Goal: Transaction & Acquisition: Purchase product/service

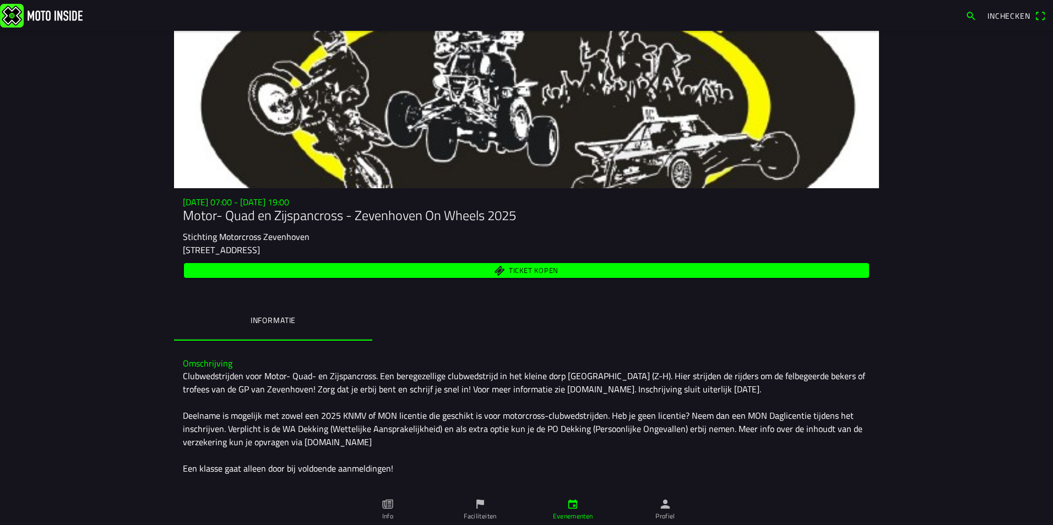
click at [565, 253] on div "[STREET_ADDRESS]" at bounding box center [526, 249] width 687 height 13
click at [559, 275] on span "Ticket kopen" at bounding box center [527, 270] width 672 height 15
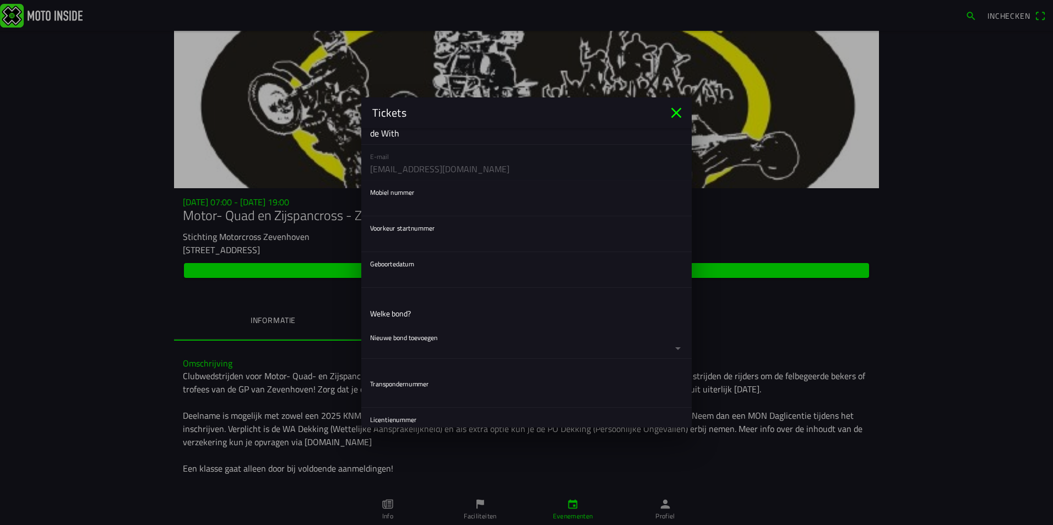
scroll to position [174, 0]
click at [404, 207] on input "text" at bounding box center [526, 202] width 313 height 22
type input "06-12783993"
click at [401, 274] on button "button" at bounding box center [531, 266] width 322 height 35
drag, startPoint x: 691, startPoint y: 379, endPoint x: 570, endPoint y: 317, distance: 135.5
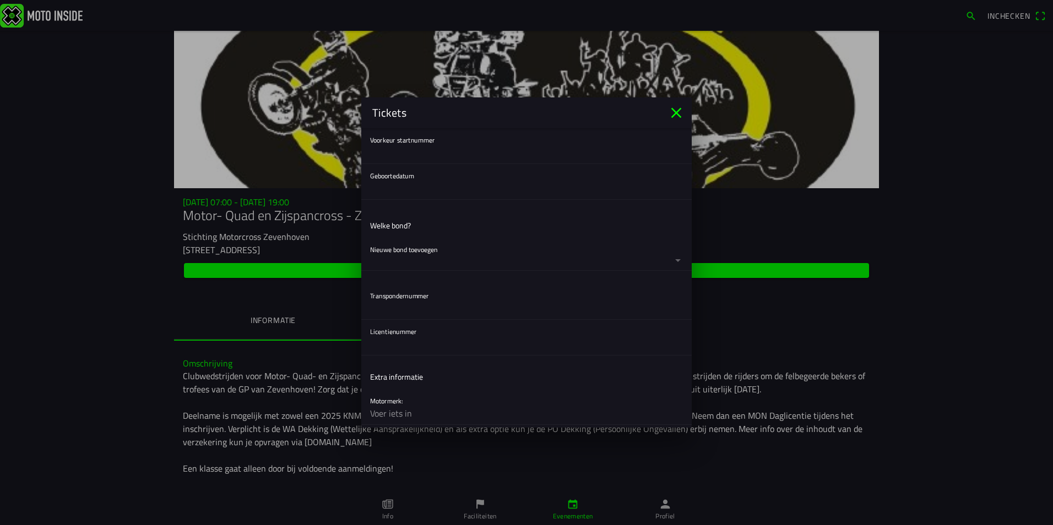
scroll to position [262, 0]
click at [424, 177] on button "button" at bounding box center [531, 178] width 322 height 35
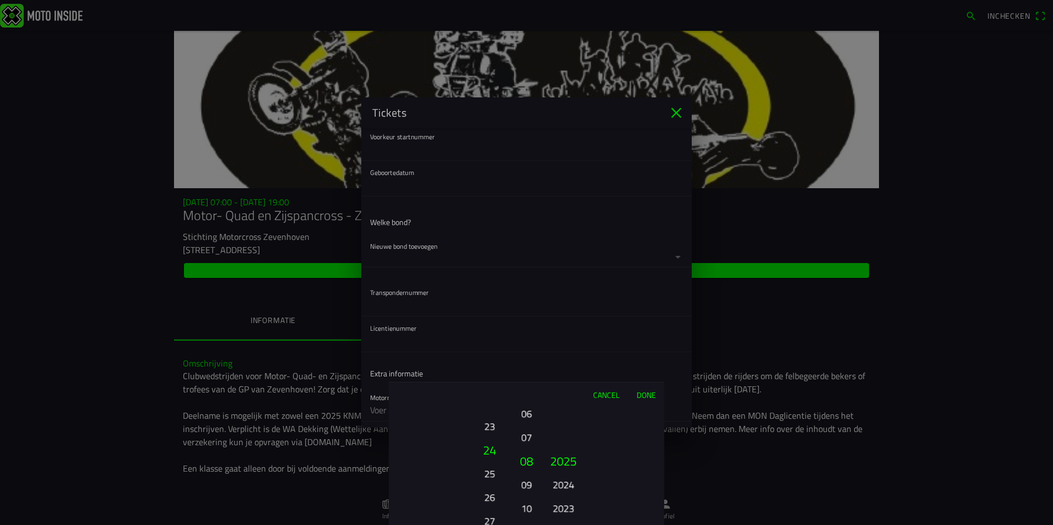
drag, startPoint x: 484, startPoint y: 457, endPoint x: 502, endPoint y: 374, distance: 84.5
click at [502, 374] on ion-picker "Cancel Done 01 02 03 04 05 06 07 08 09 10 11 12 13 14 15 16 17 18 19 20 21 22 2…" at bounding box center [526, 262] width 1053 height 525
drag, startPoint x: 497, startPoint y: 416, endPoint x: 498, endPoint y: 553, distance: 137.1
click at [498, 525] on html "Inchecken [DATE] 07:00 - [DATE] 19:00 Motor- Quad en Zijspancross - [GEOGRAPHIC…" at bounding box center [526, 262] width 1053 height 525
drag, startPoint x: 492, startPoint y: 422, endPoint x: 488, endPoint y: 511, distance: 89.3
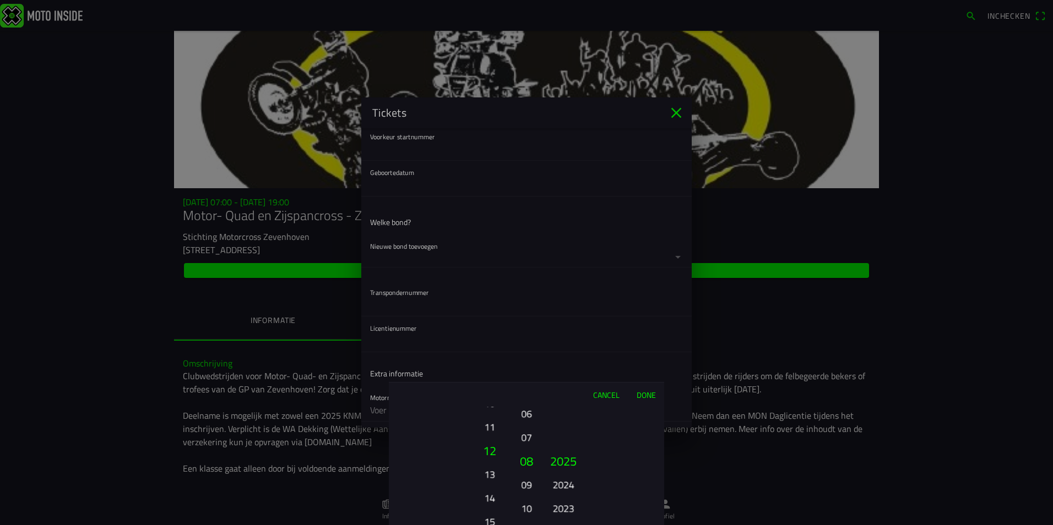
click at [488, 511] on ion-picker-column "01 02 03 04 05 06 07 08 09 10 11 12 13 14 15 16 17 18 19 20 21 22 23 24 25 26 2…" at bounding box center [451, 466] width 124 height 118
drag, startPoint x: 535, startPoint y: 432, endPoint x: 525, endPoint y: 487, distance: 56.5
click at [525, 487] on ion-picker-column "01 02 03 04 05 06 07 08 09 10 11 12" at bounding box center [527, 466] width 28 height 118
drag, startPoint x: 526, startPoint y: 486, endPoint x: 531, endPoint y: 454, distance: 32.2
click at [531, 454] on button "06" at bounding box center [526, 464] width 19 height 24
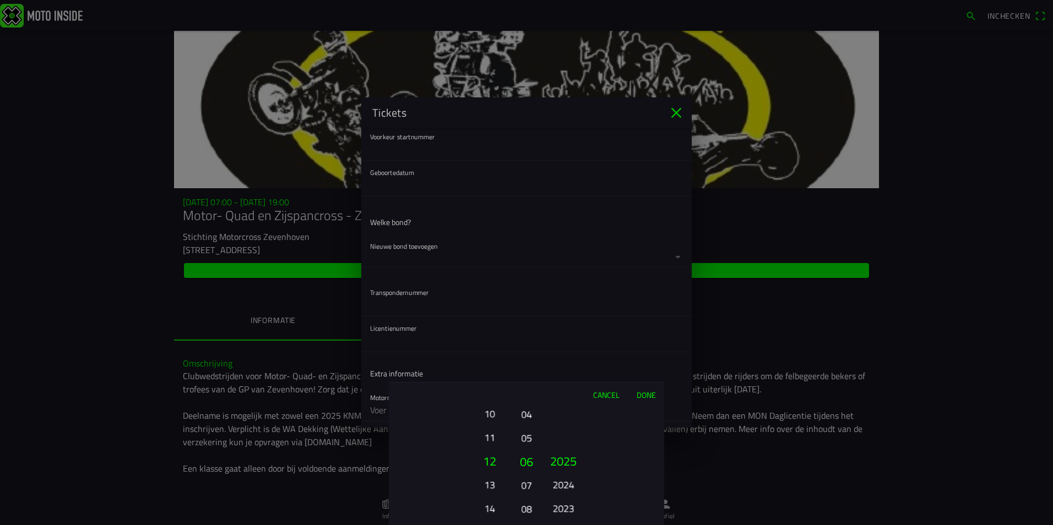
drag, startPoint x: 529, startPoint y: 476, endPoint x: 528, endPoint y: 453, distance: 23.2
click at [528, 453] on button "06" at bounding box center [526, 462] width 19 height 24
drag, startPoint x: 526, startPoint y: 474, endPoint x: 524, endPoint y: 498, distance: 24.9
click at [524, 498] on ion-picker-column "01 02 03 04 05 06 07 08 09 10 11 12" at bounding box center [527, 466] width 28 height 118
drag, startPoint x: 524, startPoint y: 498, endPoint x: 525, endPoint y: 481, distance: 17.7
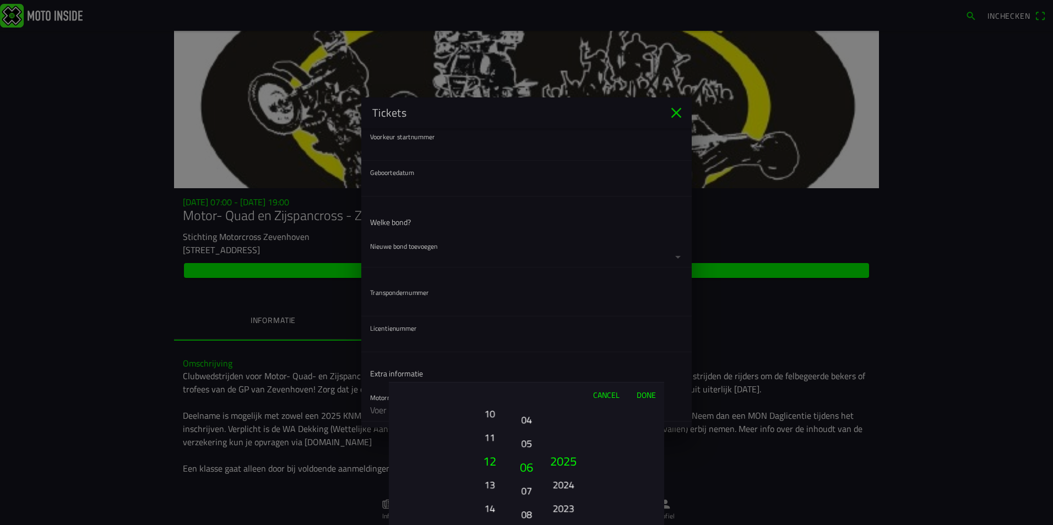
click at [525, 481] on ion-picker-column "01 02 03 04 05 06 07 08 09 10 11 12" at bounding box center [527, 466] width 28 height 118
drag, startPoint x: 569, startPoint y: 490, endPoint x: 571, endPoint y: 425, distance: 65.6
click at [571, 425] on button "2024" at bounding box center [563, 420] width 30 height 19
drag, startPoint x: 562, startPoint y: 496, endPoint x: 568, endPoint y: 436, distance: 60.3
click at [568, 436] on ion-picker-column "2025 2024 2023 2022 2021 2020 2019 2018 2017 2016 2015 2014 2013 2012 2011 2010…" at bounding box center [602, 466] width 124 height 118
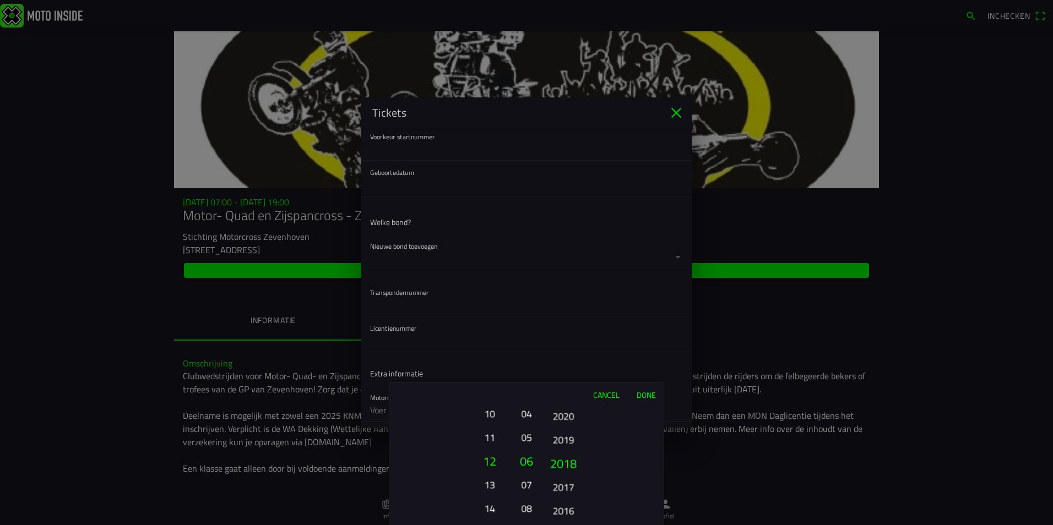
drag, startPoint x: 558, startPoint y: 491, endPoint x: 565, endPoint y: 430, distance: 61.5
click at [565, 477] on button "2017" at bounding box center [563, 486] width 30 height 19
drag, startPoint x: 556, startPoint y: 513, endPoint x: 564, endPoint y: 441, distance: 72.0
click at [564, 501] on button "2011" at bounding box center [563, 510] width 30 height 19
drag, startPoint x: 568, startPoint y: 415, endPoint x: 572, endPoint y: 370, distance: 45.3
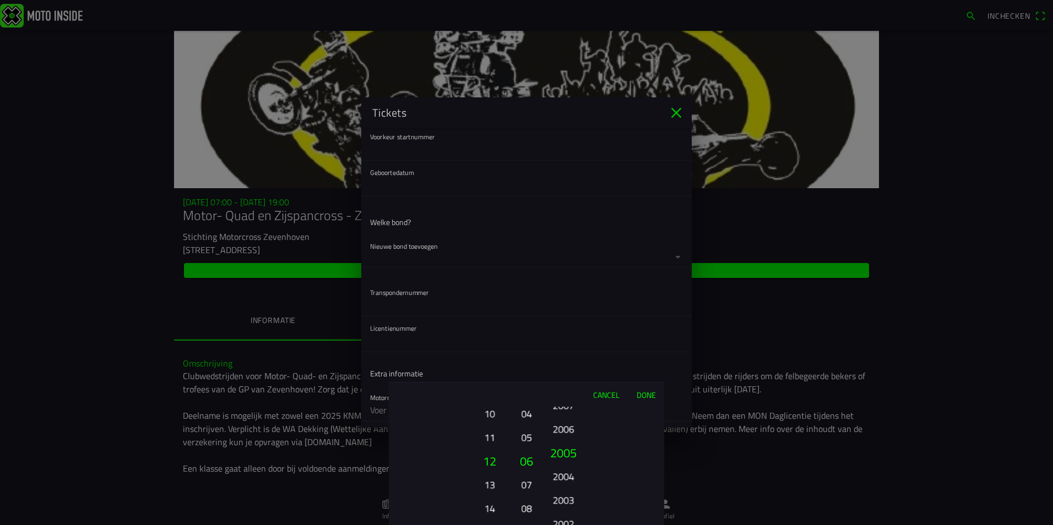
click at [572, 370] on ion-picker "Cancel Done 01 02 03 04 05 06 07 08 09 10 11 12 13 14 15 16 17 18 19 20 21 22 2…" at bounding box center [526, 262] width 1053 height 525
drag, startPoint x: 563, startPoint y: 491, endPoint x: 616, endPoint y: 235, distance: 262.1
click at [616, 235] on ion-picker "Cancel Done 01 02 03 04 05 06 07 08 09 10 11 12 13 14 15 16 17 18 19 20 21 22 2…" at bounding box center [526, 262] width 1053 height 525
click at [640, 394] on button "Done" at bounding box center [646, 395] width 36 height 24
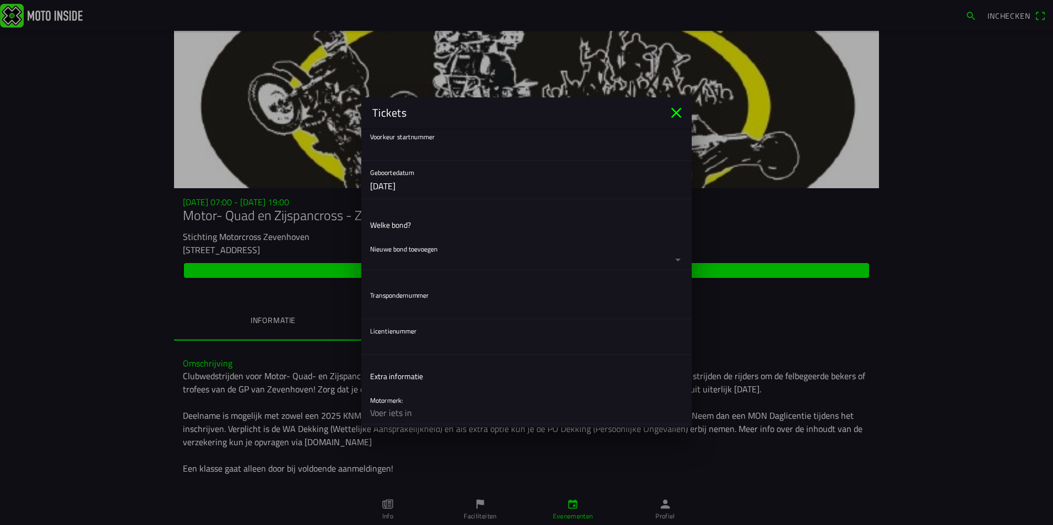
click at [406, 344] on input "text" at bounding box center [526, 344] width 313 height 22
paste input "461551"
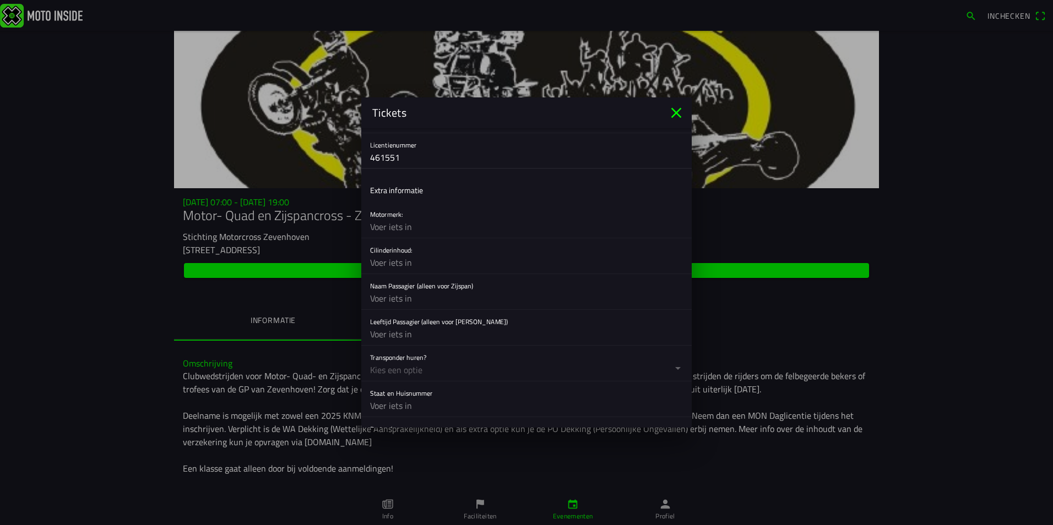
scroll to position [474, 0]
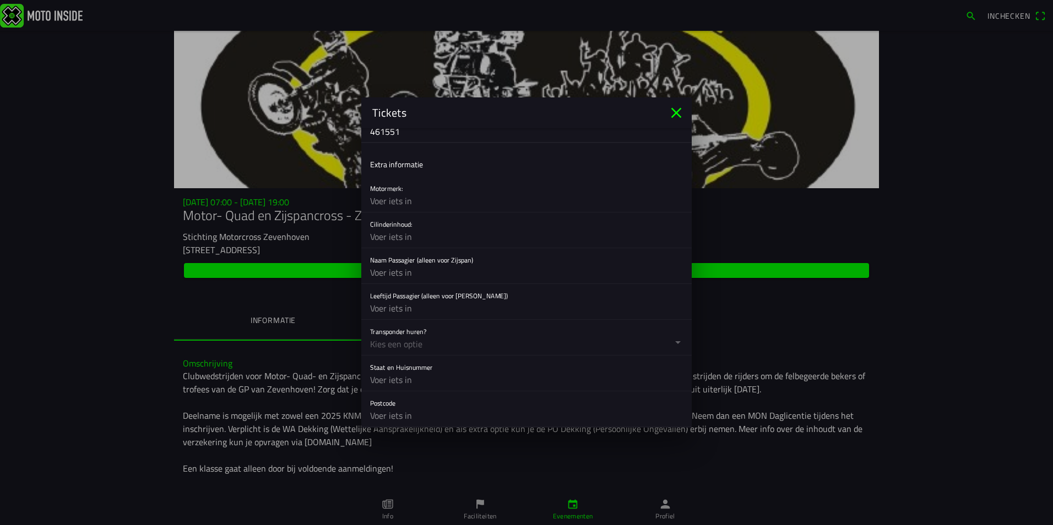
type input "461551"
click at [389, 202] on input "text" at bounding box center [526, 201] width 313 height 22
type input "Suzuki"
click at [397, 242] on input "text" at bounding box center [526, 237] width 313 height 22
type input "125"
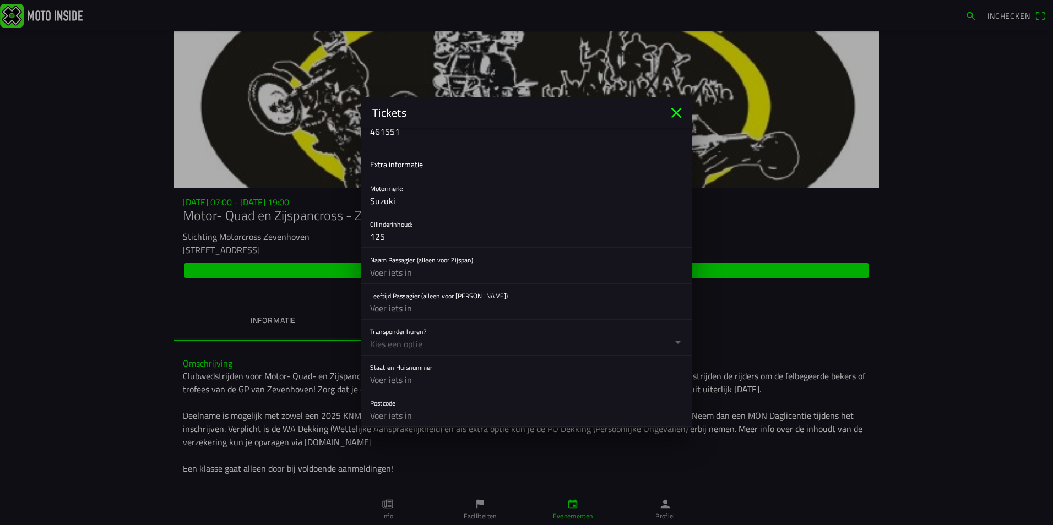
click at [409, 350] on button "button" at bounding box center [531, 337] width 322 height 35
click at [417, 340] on button "button" at bounding box center [531, 337] width 322 height 35
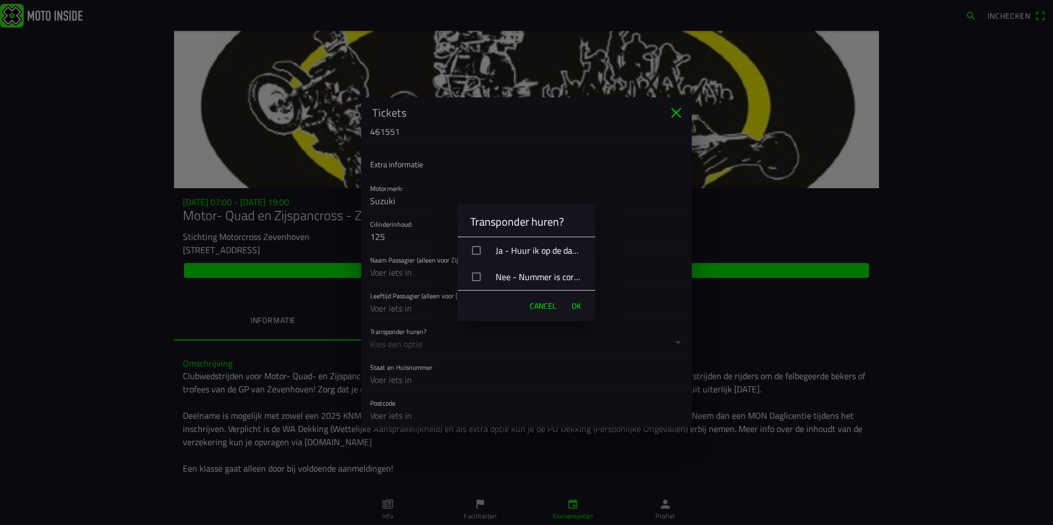
click at [519, 254] on div "Ja - Huur ik op de dag van de cross" at bounding box center [530, 251] width 129 height 28
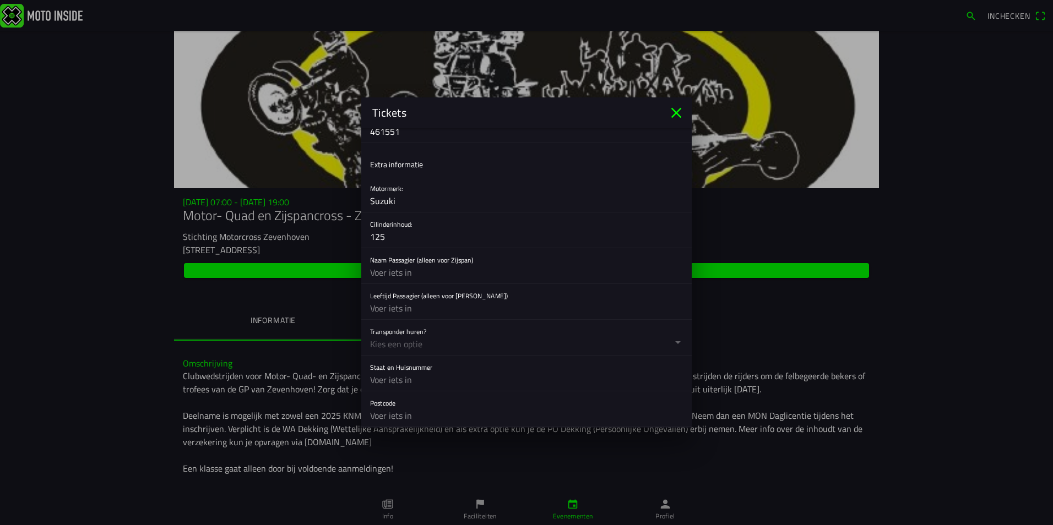
drag, startPoint x: 687, startPoint y: 259, endPoint x: 689, endPoint y: 271, distance: 12.2
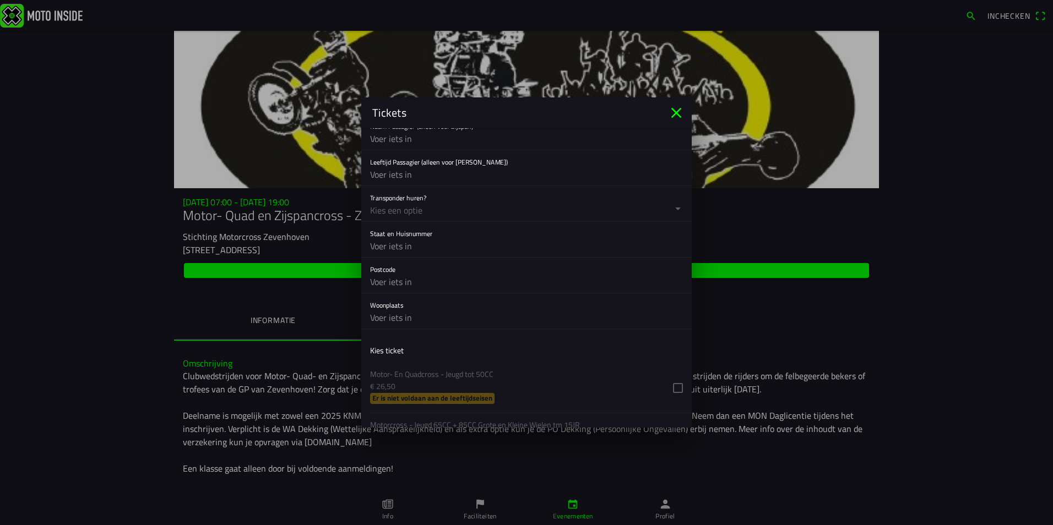
scroll to position [622, 0]
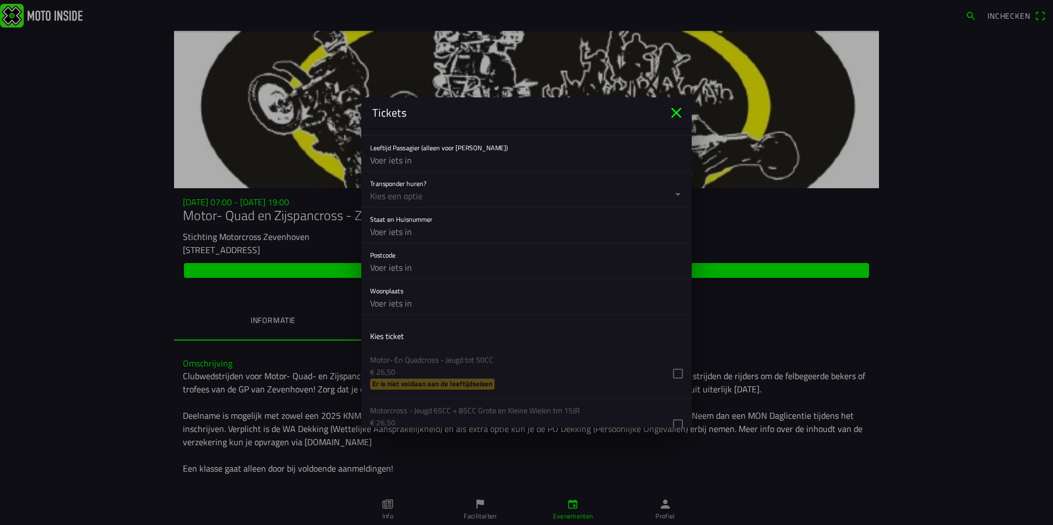
click at [376, 193] on button "button" at bounding box center [531, 189] width 322 height 35
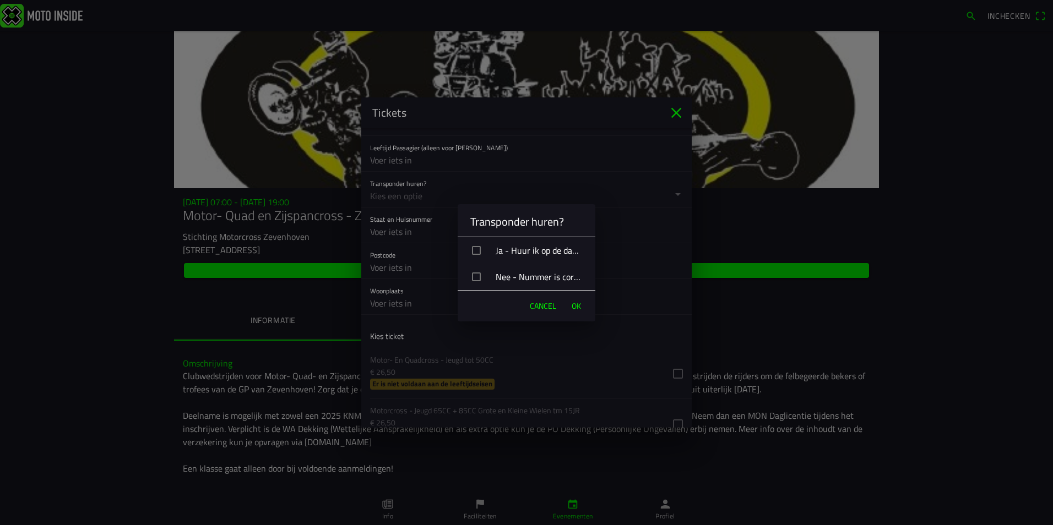
click at [475, 253] on div "button" at bounding box center [476, 250] width 9 height 9
click at [573, 304] on span "OK" at bounding box center [576, 306] width 9 height 11
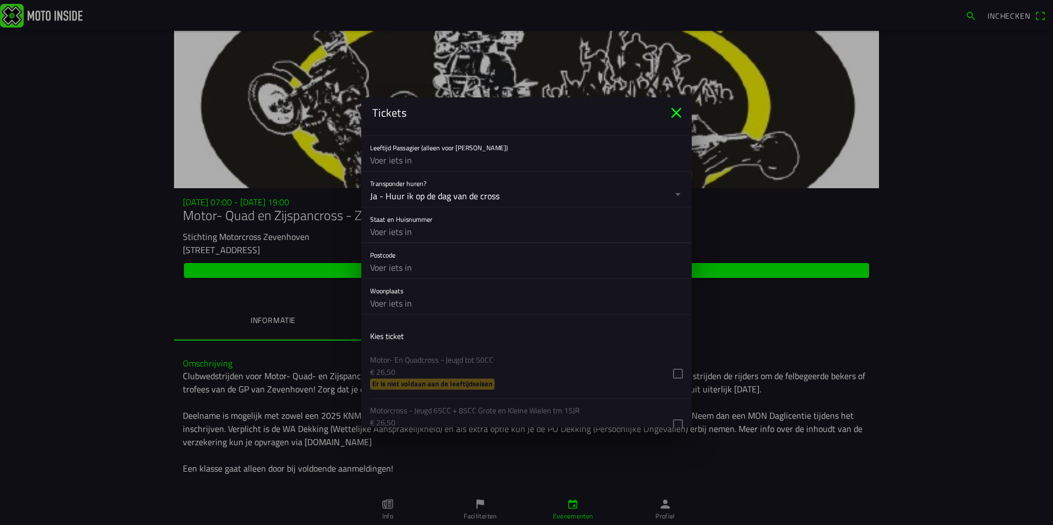
click at [406, 235] on input "text" at bounding box center [526, 232] width 313 height 22
type input "Benedeneind Noordzijde 362A"
click at [398, 272] on input "text" at bounding box center [526, 268] width 313 height 22
type input "3405CC"
click at [416, 301] on input "text" at bounding box center [526, 303] width 313 height 22
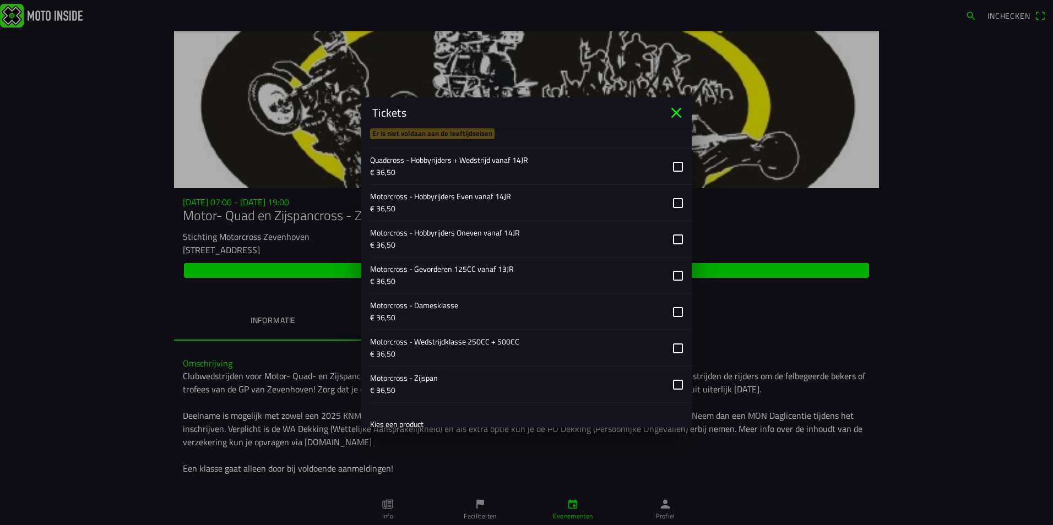
scroll to position [977, 0]
type input "Benschop"
click at [670, 238] on button "button" at bounding box center [531, 237] width 322 height 36
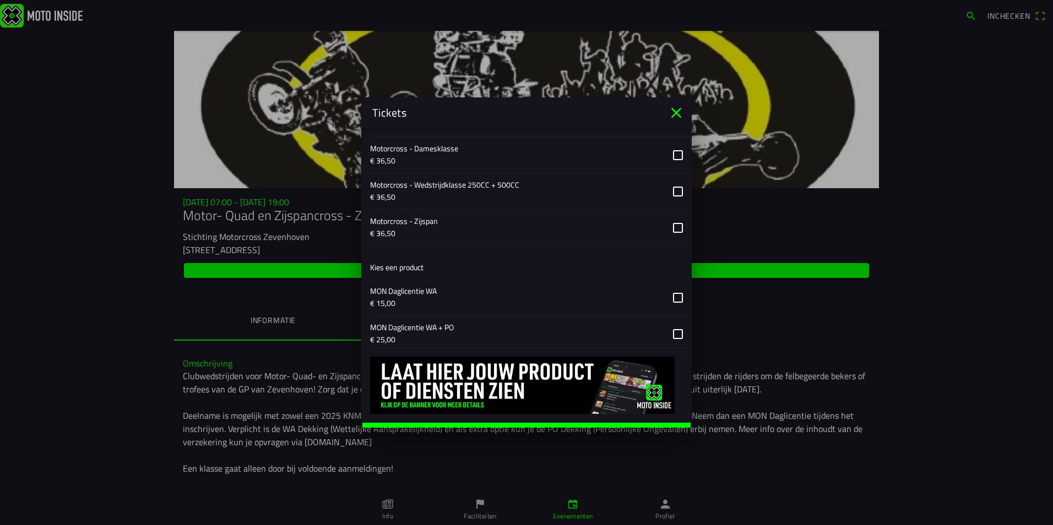
scroll to position [1148, 0]
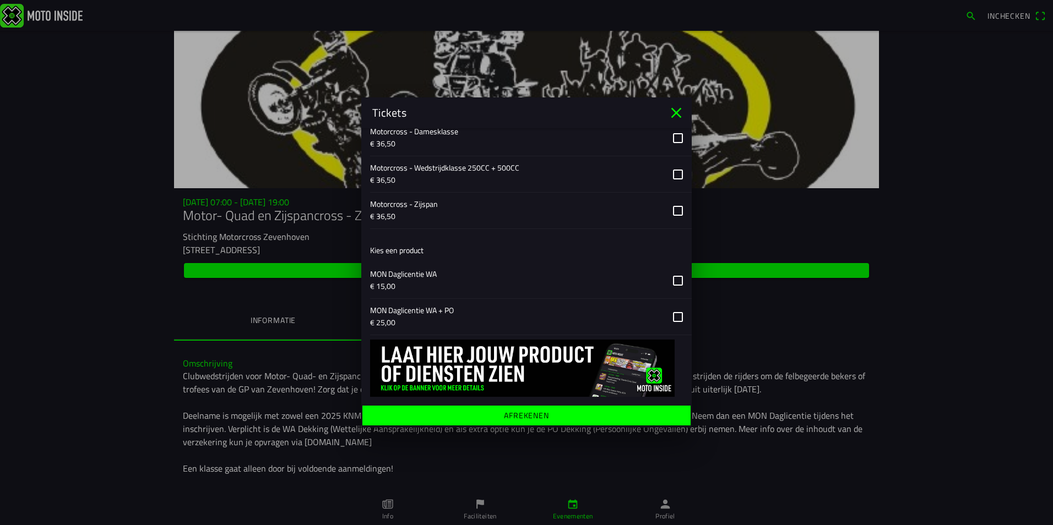
click at [671, 278] on button "button" at bounding box center [531, 281] width 322 height 36
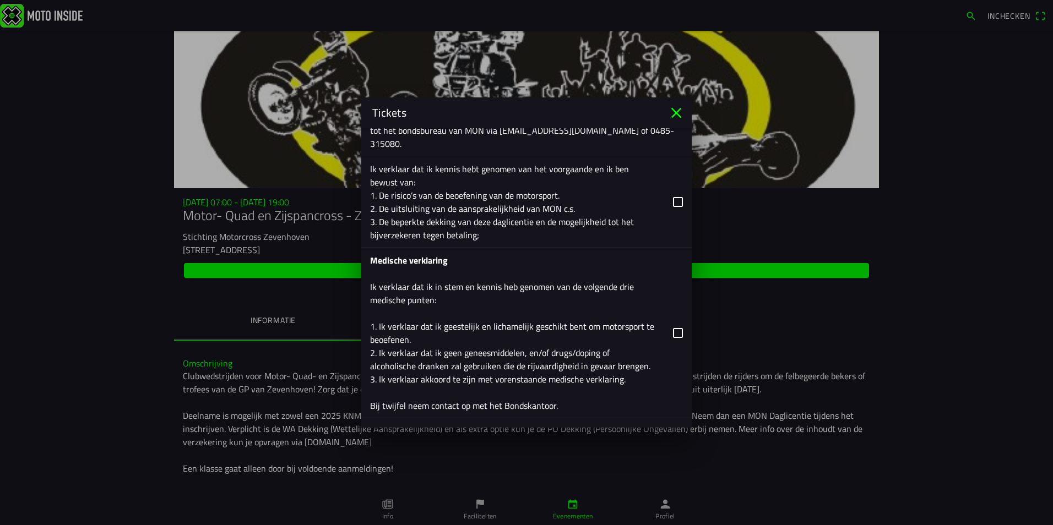
scroll to position [2116, 0]
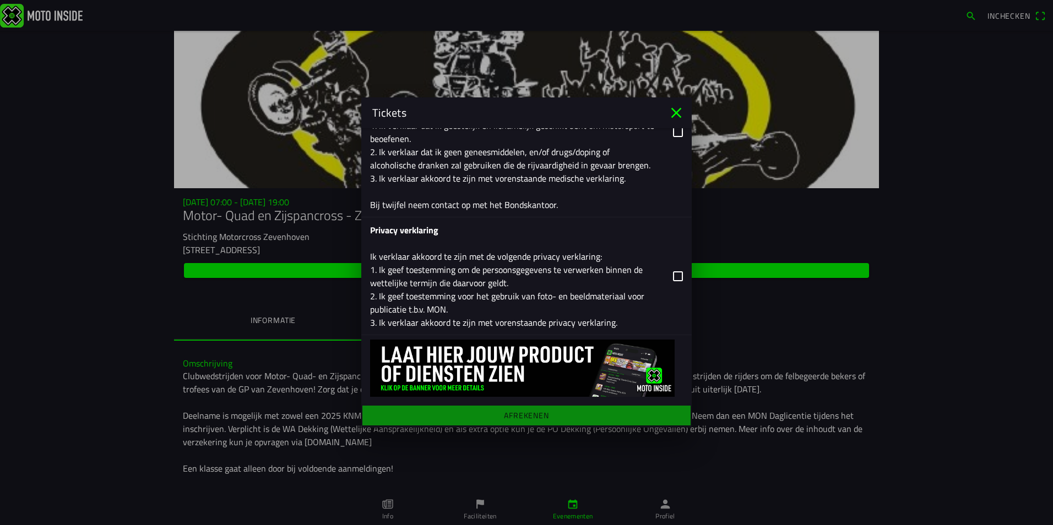
click at [672, 273] on button "button" at bounding box center [531, 276] width 322 height 117
click at [585, 419] on main "Registratieformulier Geslacht Man Vrouw Voornaam [PERSON_NAME] de With E-mail […" at bounding box center [526, 278] width 330 height 300
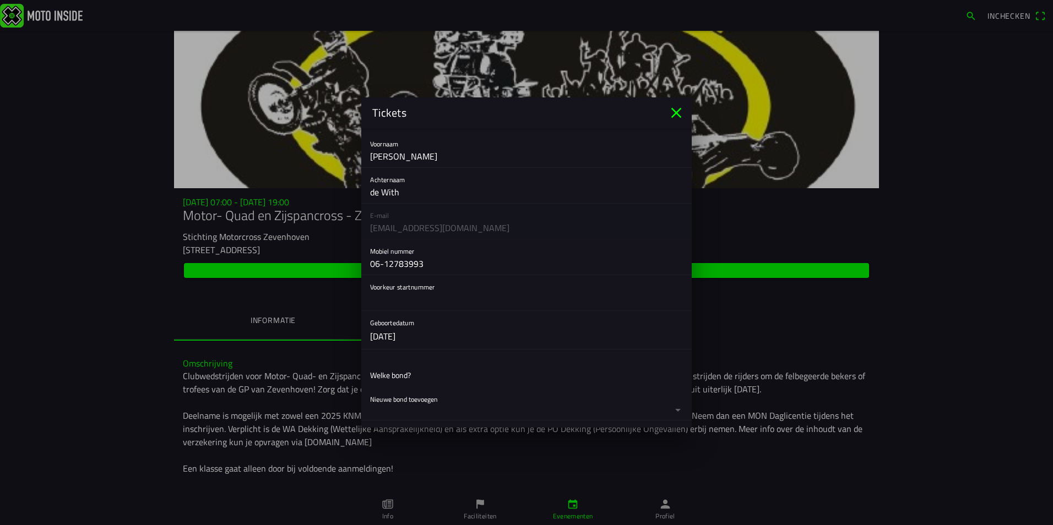
scroll to position [0, 0]
click at [422, 338] on div "E-mail [EMAIL_ADDRESS][DOMAIN_NAME]" at bounding box center [526, 334] width 330 height 36
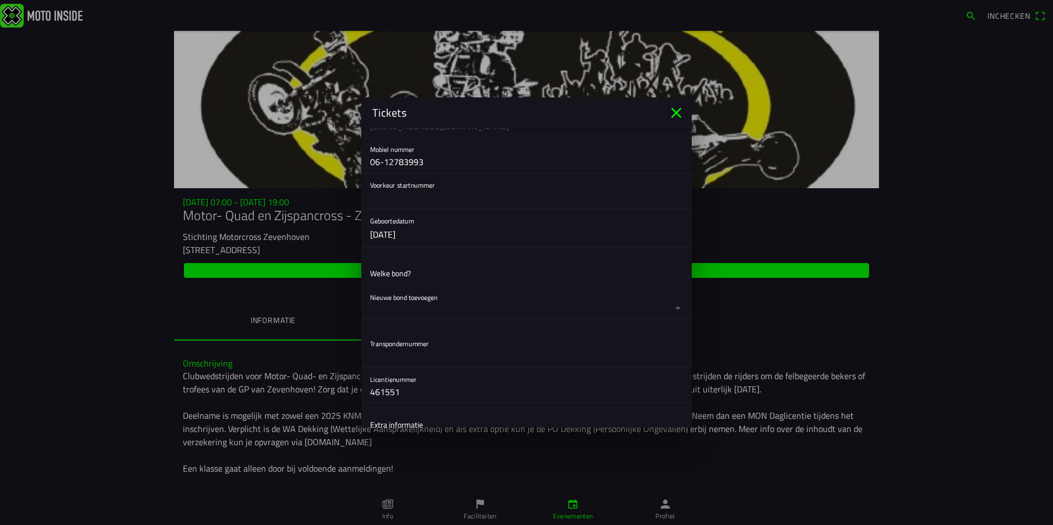
scroll to position [233, 0]
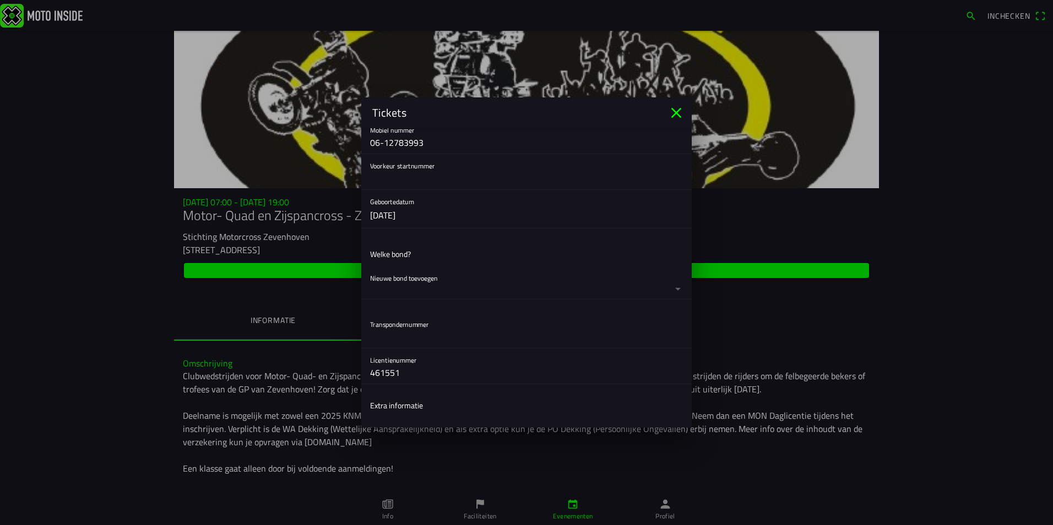
click at [408, 289] on button "button" at bounding box center [531, 283] width 322 height 32
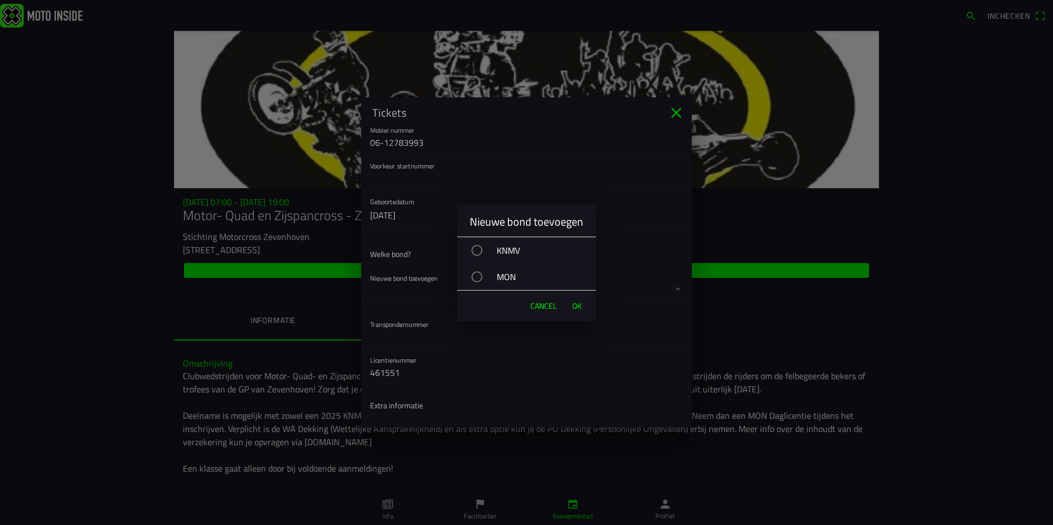
click at [505, 250] on div "KNMV" at bounding box center [532, 251] width 128 height 28
click at [582, 305] on button "OK" at bounding box center [577, 306] width 20 height 22
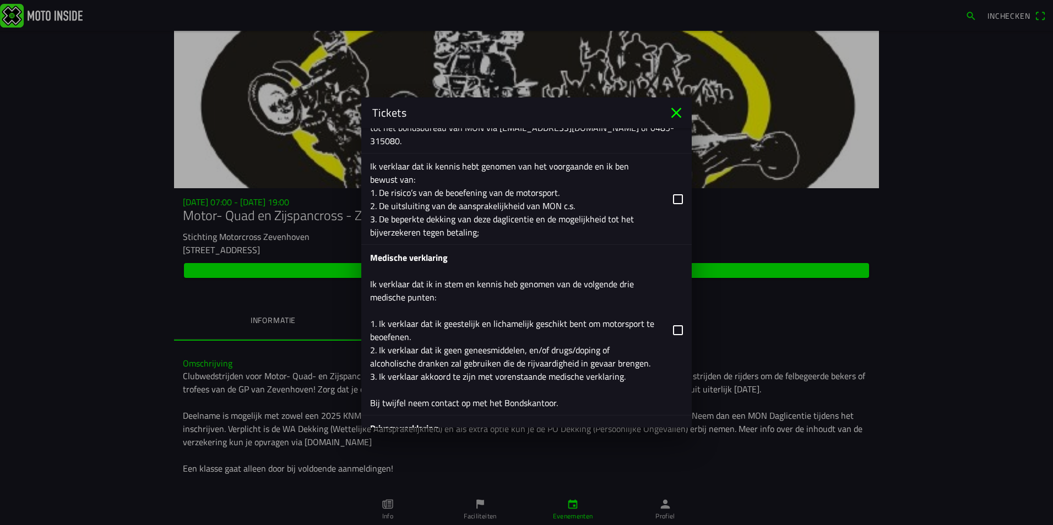
scroll to position [1962, 0]
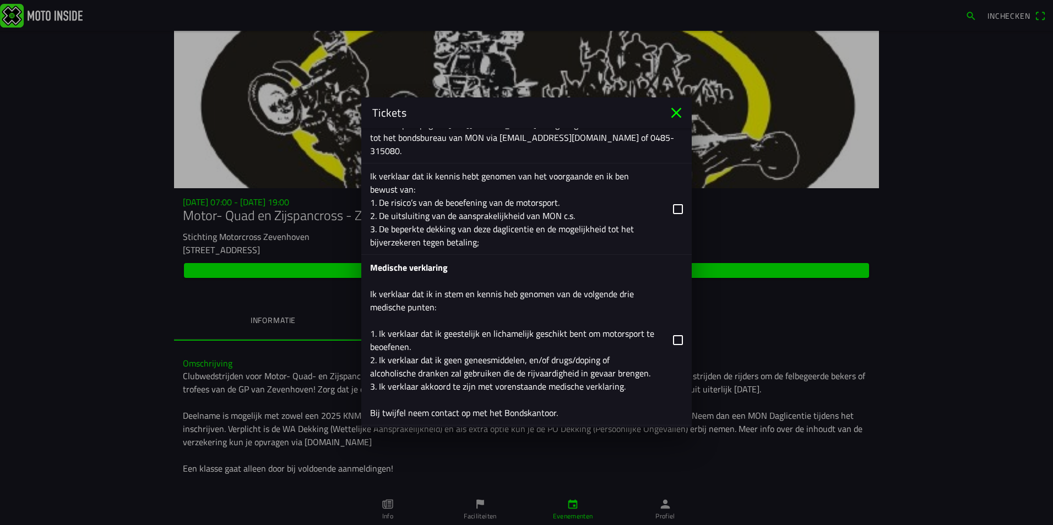
click at [664, 208] on button "button" at bounding box center [531, 209] width 322 height 91
click at [667, 343] on button "button" at bounding box center [531, 340] width 322 height 170
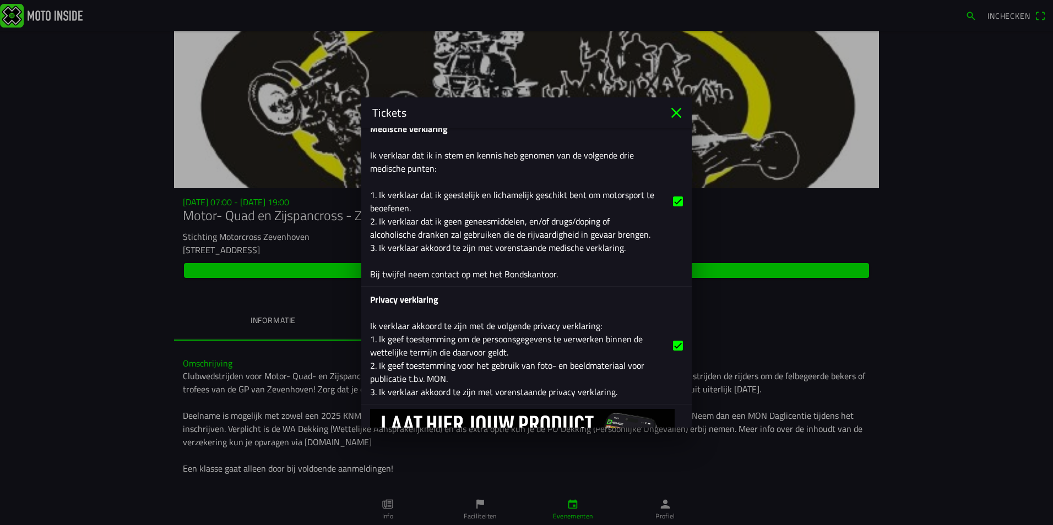
scroll to position [2170, 0]
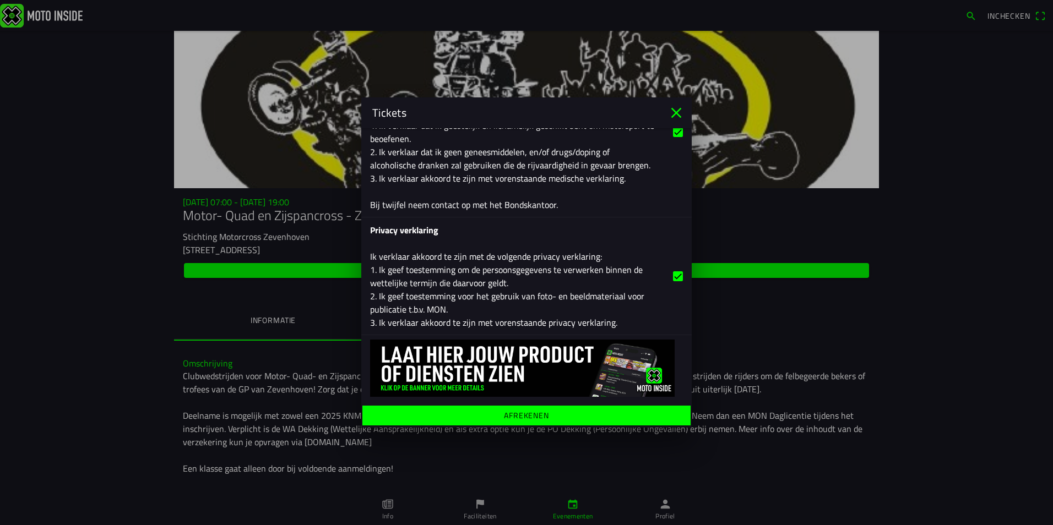
click at [617, 406] on ion-button "Afrekenen" at bounding box center [526, 416] width 328 height 20
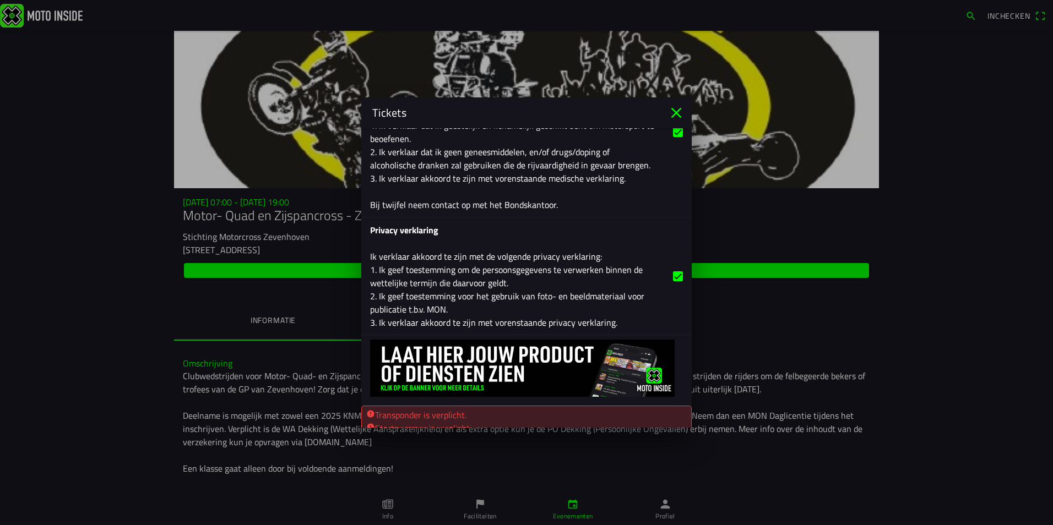
scroll to position [2204, 0]
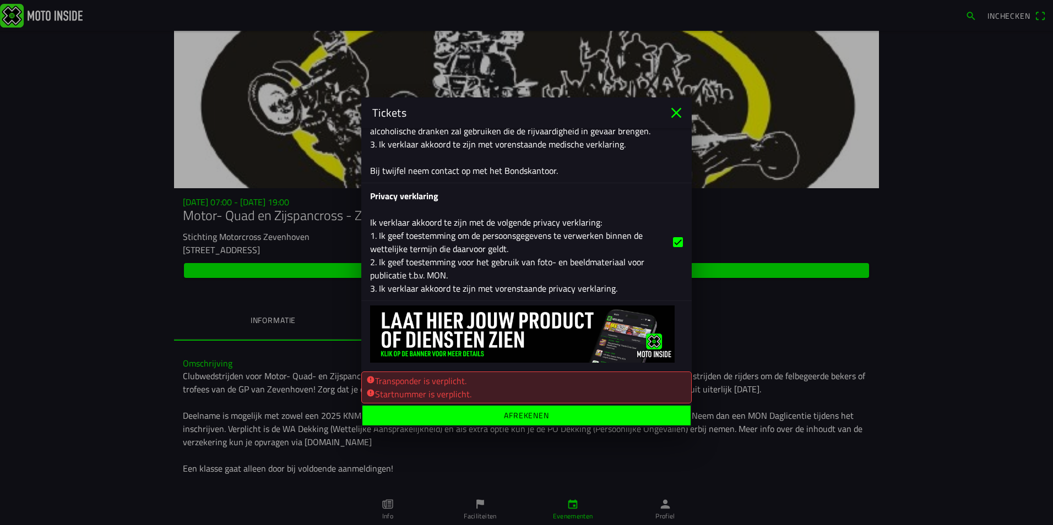
click at [682, 392] on div "Transponder is verplicht. Startnummer is verplicht." at bounding box center [526, 388] width 330 height 32
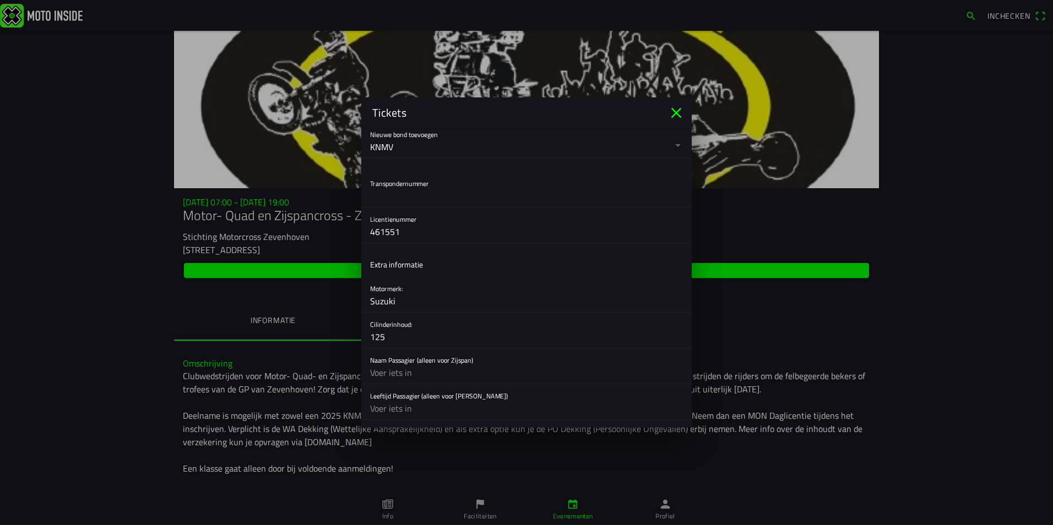
scroll to position [417, 0]
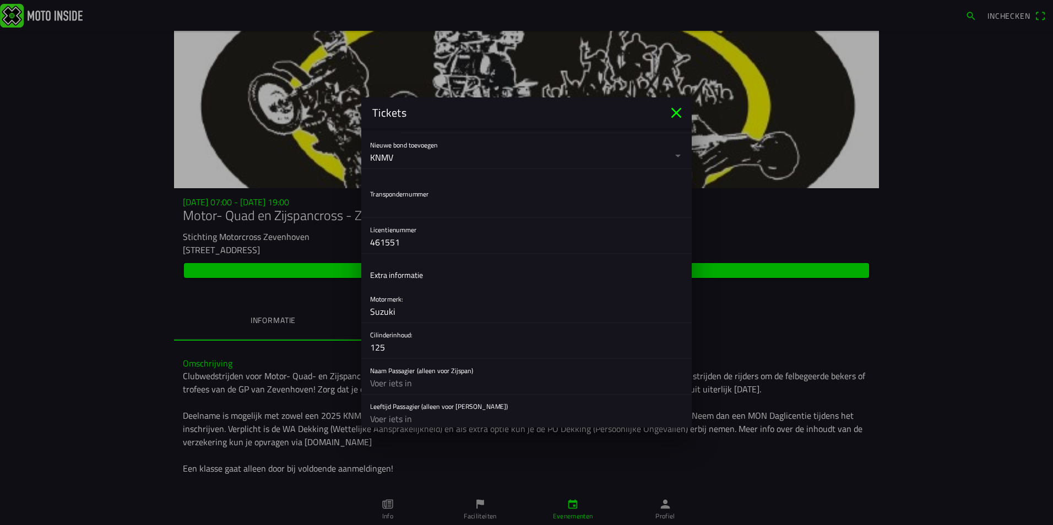
click at [415, 207] on input "text" at bounding box center [526, 207] width 313 height 22
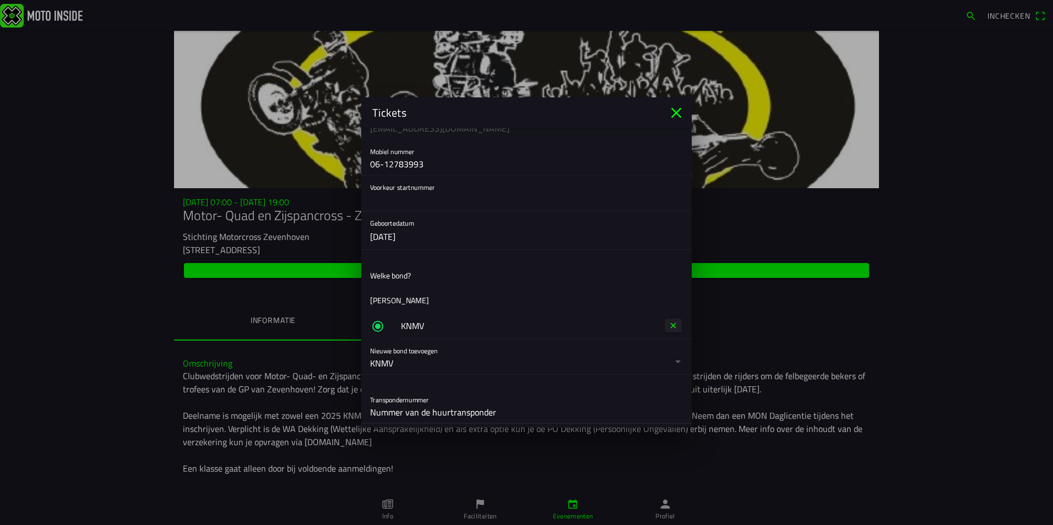
scroll to position [207, 0]
type input "Nummer van de huurtransponder"
click at [434, 210] on input "text" at bounding box center [526, 205] width 313 height 22
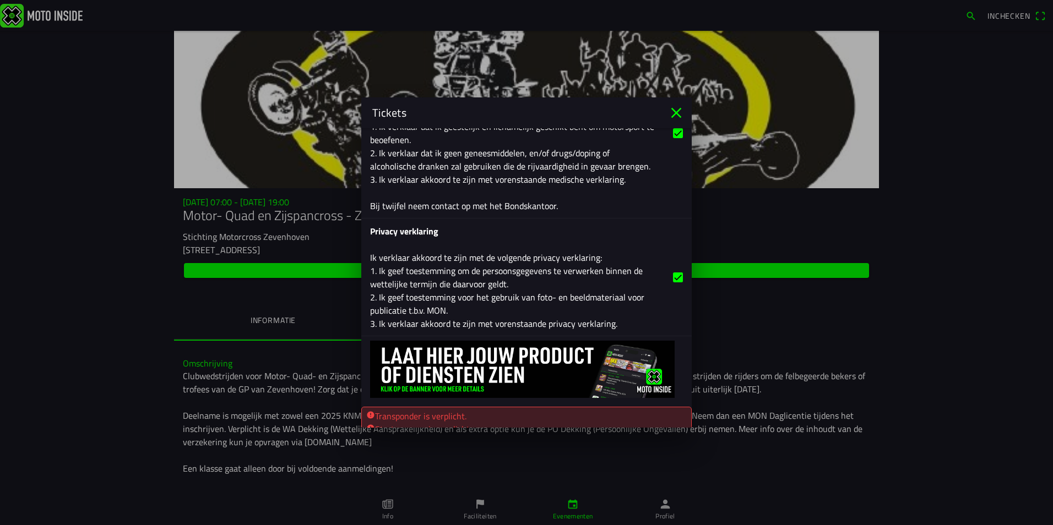
scroll to position [2204, 0]
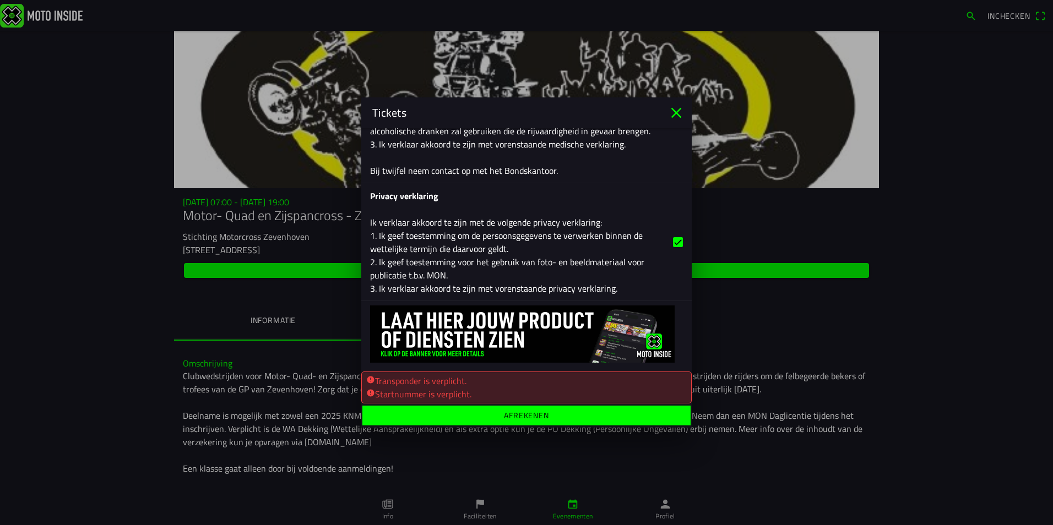
type input "225"
click at [553, 417] on span "Afrekenen" at bounding box center [526, 416] width 311 height 20
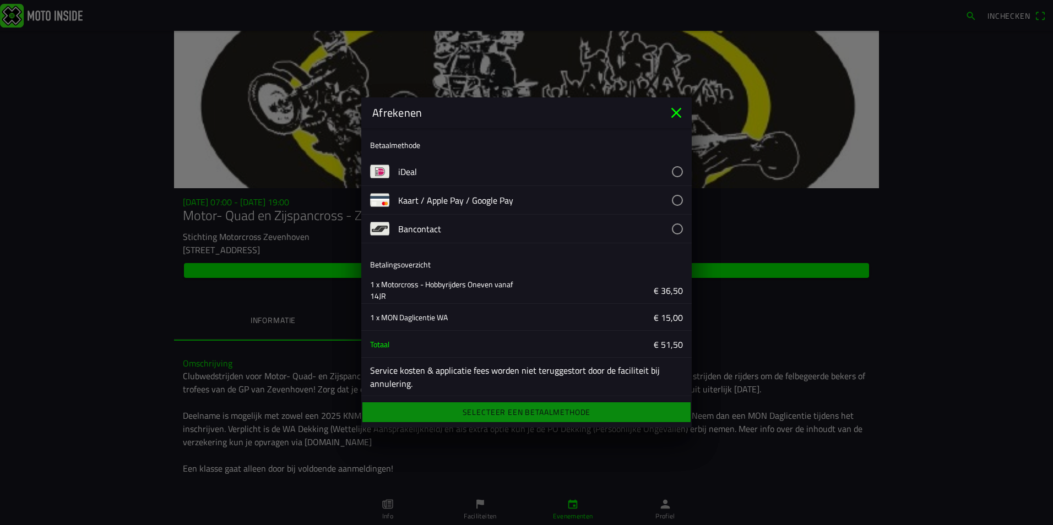
click at [669, 169] on button "button" at bounding box center [545, 172] width 294 height 28
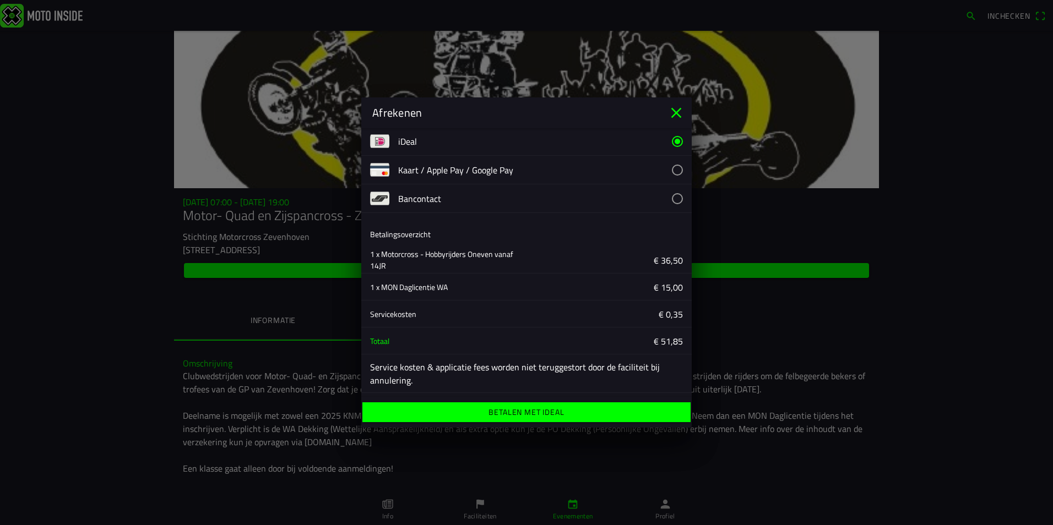
scroll to position [31, 0]
click at [536, 414] on ion-label "Betalen met iDeal" at bounding box center [525, 413] width 75 height 8
